Goal: Task Accomplishment & Management: Complete application form

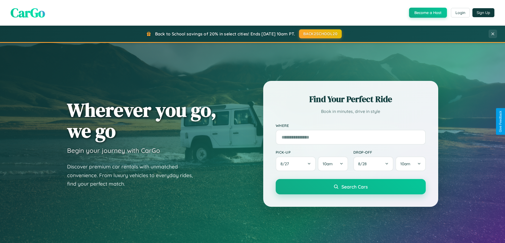
scroll to position [228, 0]
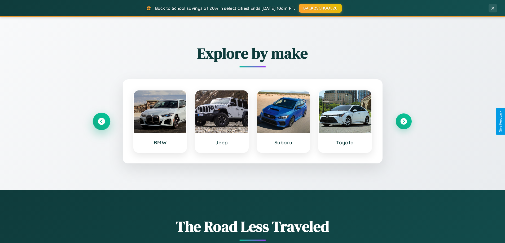
click at [101, 122] on icon at bounding box center [101, 121] width 7 height 7
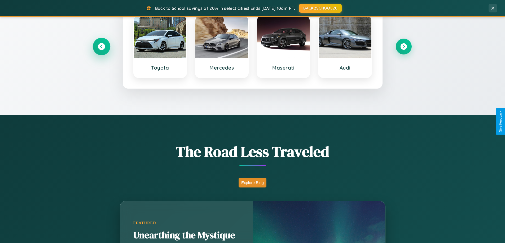
scroll to position [365, 0]
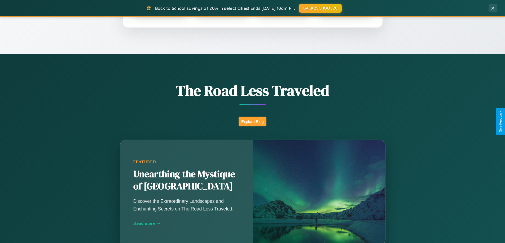
click at [252, 122] on button "Explore Blog" at bounding box center [252, 122] width 28 height 10
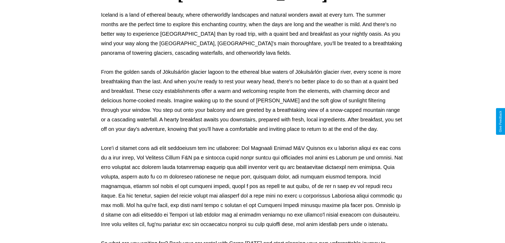
scroll to position [171, 0]
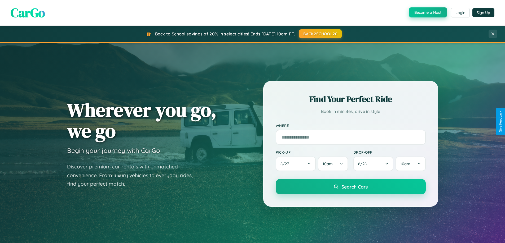
click at [427, 13] on button "Become a Host" at bounding box center [428, 12] width 38 height 10
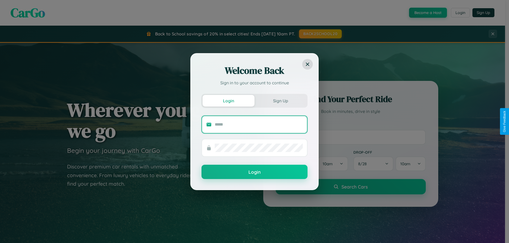
click at [259, 125] on input "text" at bounding box center [259, 125] width 88 height 8
type input "**********"
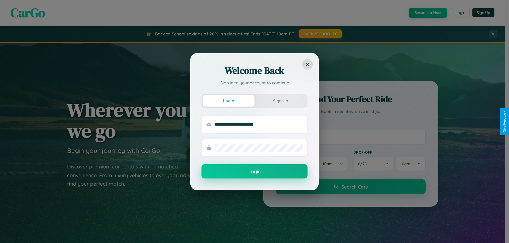
click at [254, 172] on button "Login" at bounding box center [254, 172] width 106 height 14
